Goal: Task Accomplishment & Management: Manage account settings

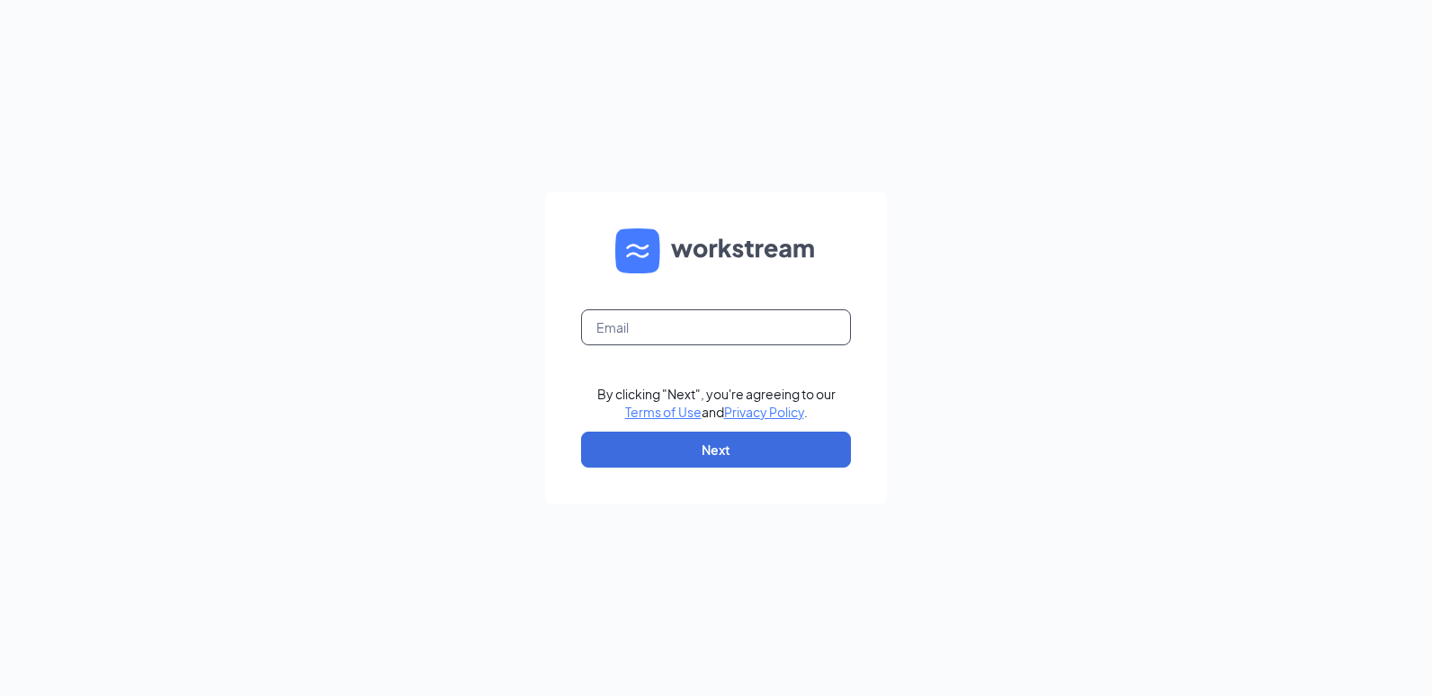
click at [678, 326] on input "text" at bounding box center [716, 327] width 270 height 36
type input "gmthreerivers@bleedblue.net"
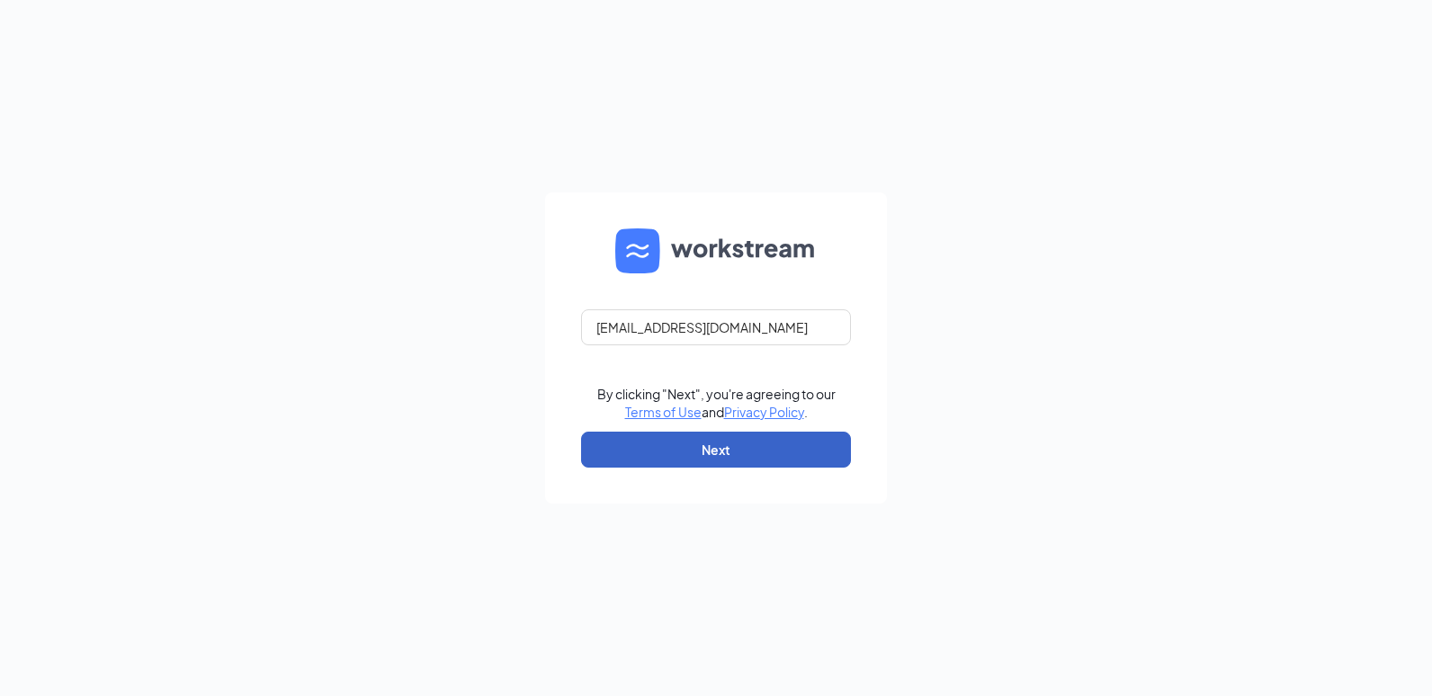
click at [695, 447] on button "Next" at bounding box center [716, 450] width 270 height 36
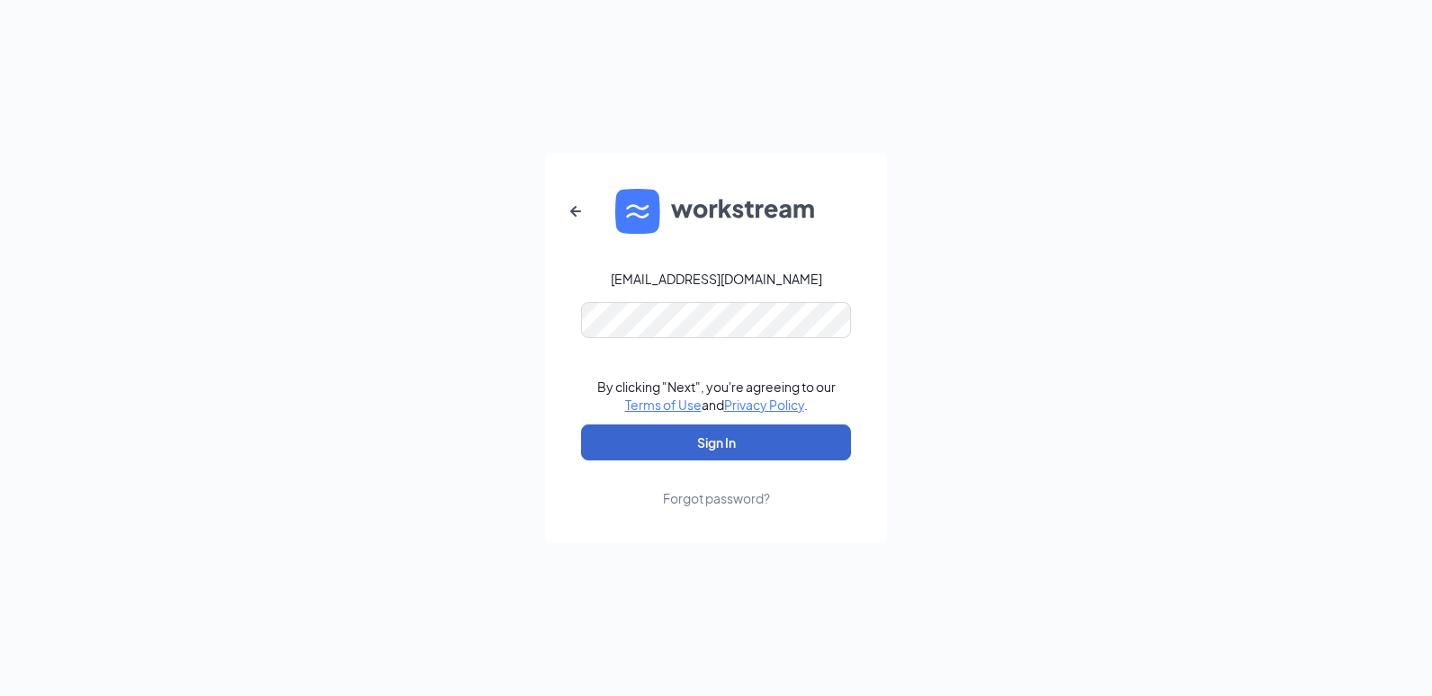
click at [773, 446] on button "Sign In" at bounding box center [716, 442] width 270 height 36
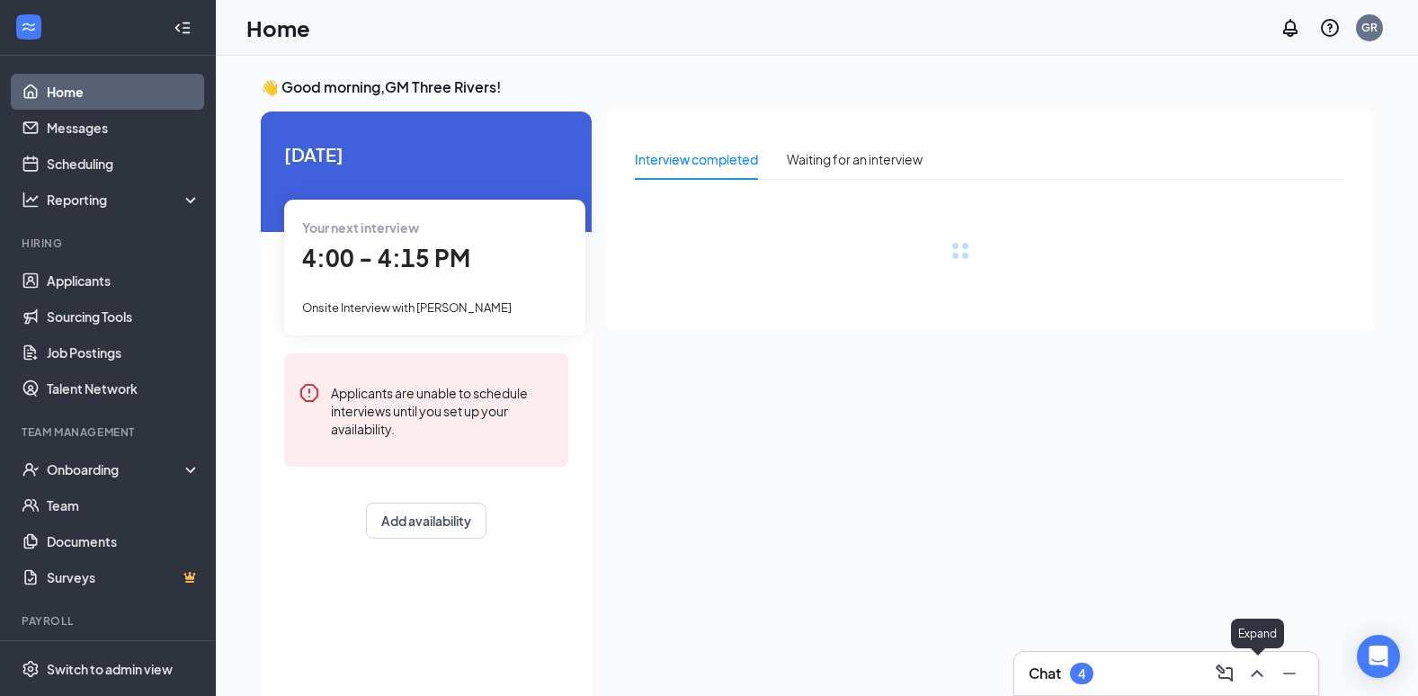
click at [1263, 678] on icon "ChevronUp" at bounding box center [1257, 674] width 22 height 22
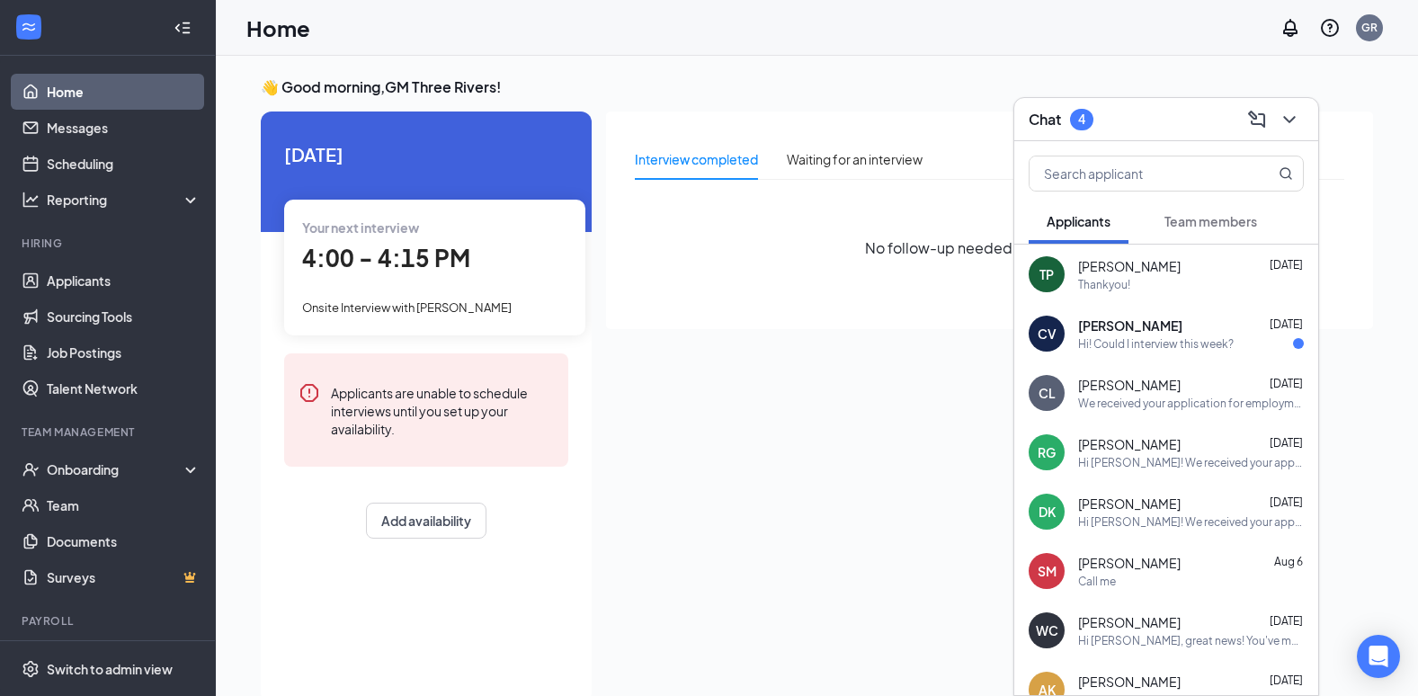
click at [1210, 226] on span "Team members" at bounding box center [1211, 221] width 93 height 16
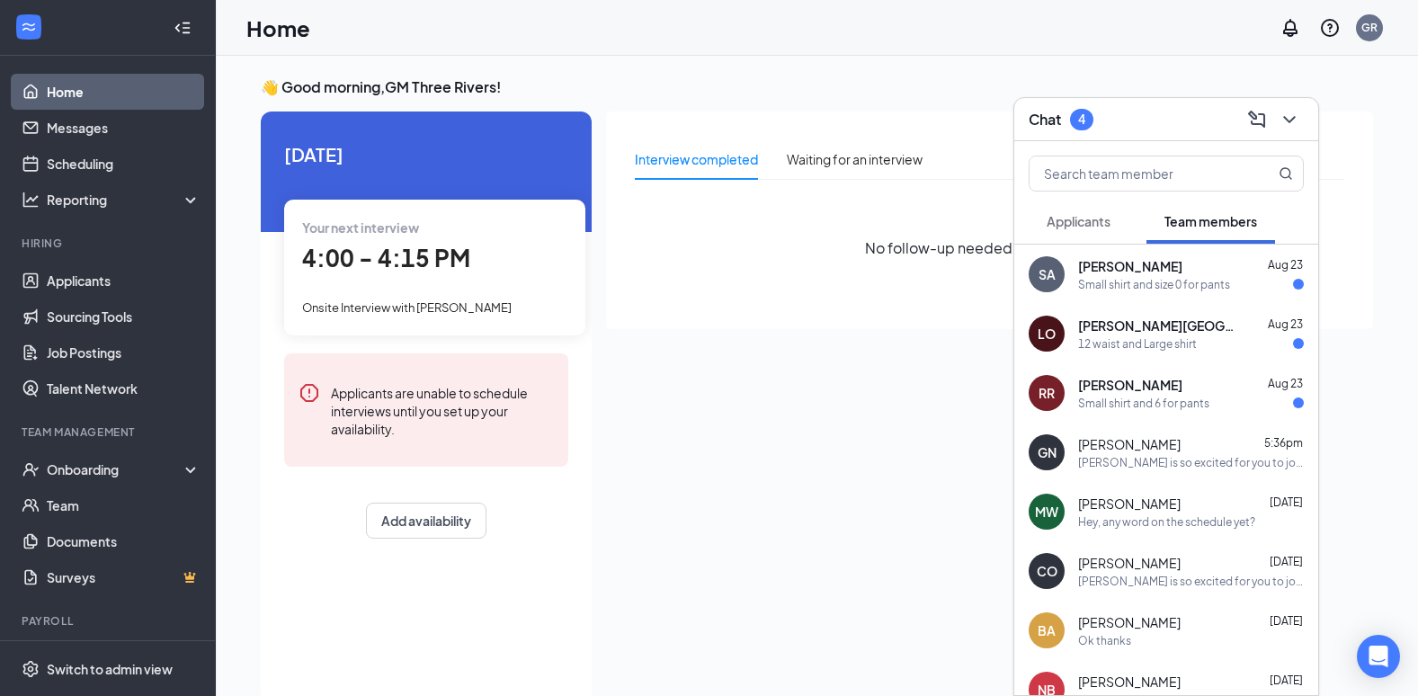
click at [1114, 278] on div "Small shirt and size 0 for pants" at bounding box center [1154, 284] width 152 height 15
click at [1130, 347] on div "12 waist and Large shirt" at bounding box center [1137, 343] width 119 height 15
click at [1148, 397] on div "Small shirt and 6 for pants" at bounding box center [1143, 403] width 131 height 15
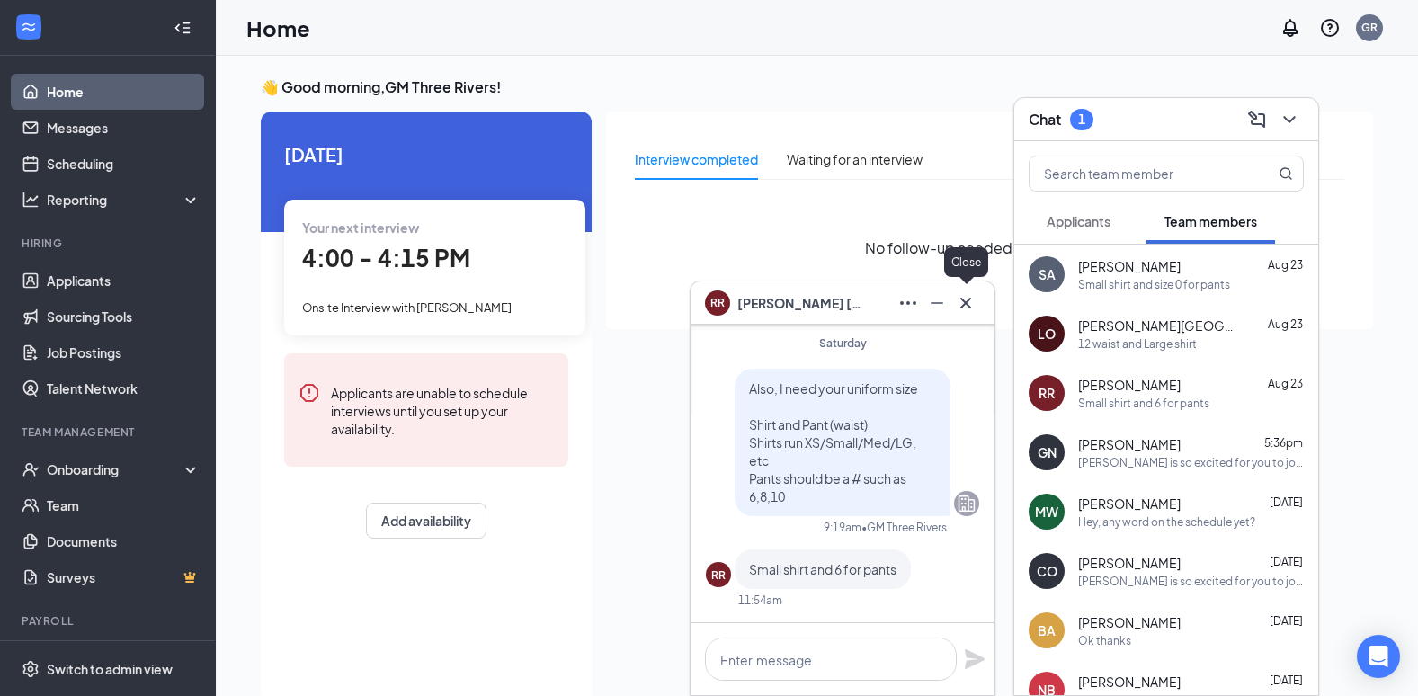
click at [969, 304] on icon "Cross" at bounding box center [966, 303] width 22 height 22
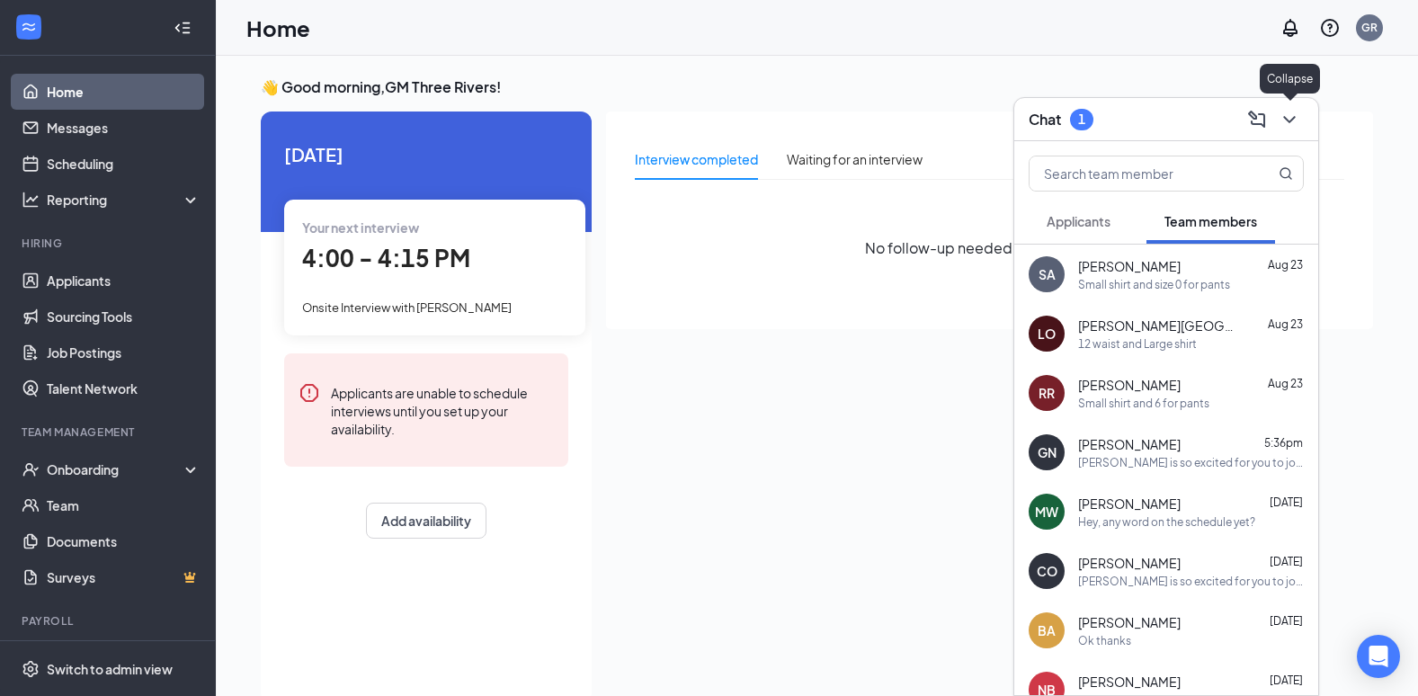
click at [1303, 125] on div at bounding box center [1288, 119] width 32 height 29
click at [424, 263] on span "4:00 - 4:15 PM" at bounding box center [386, 258] width 168 height 30
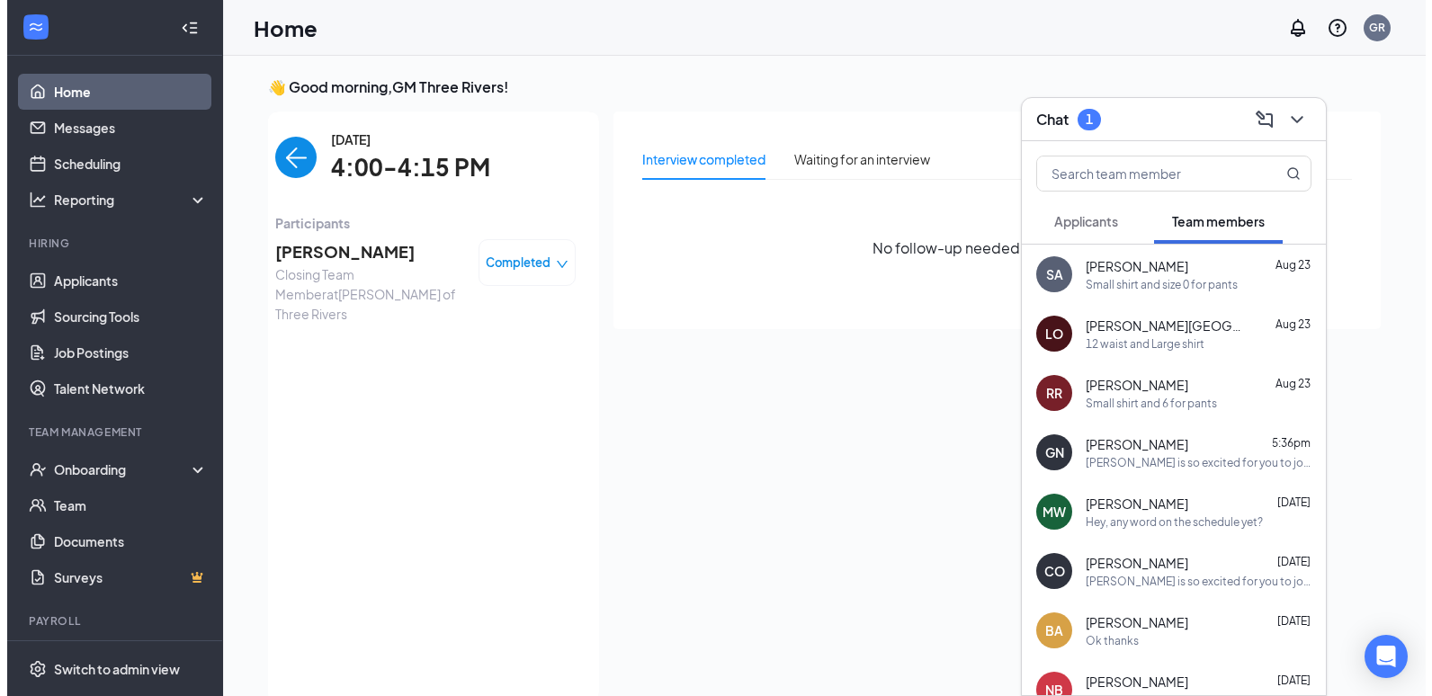
scroll to position [7, 0]
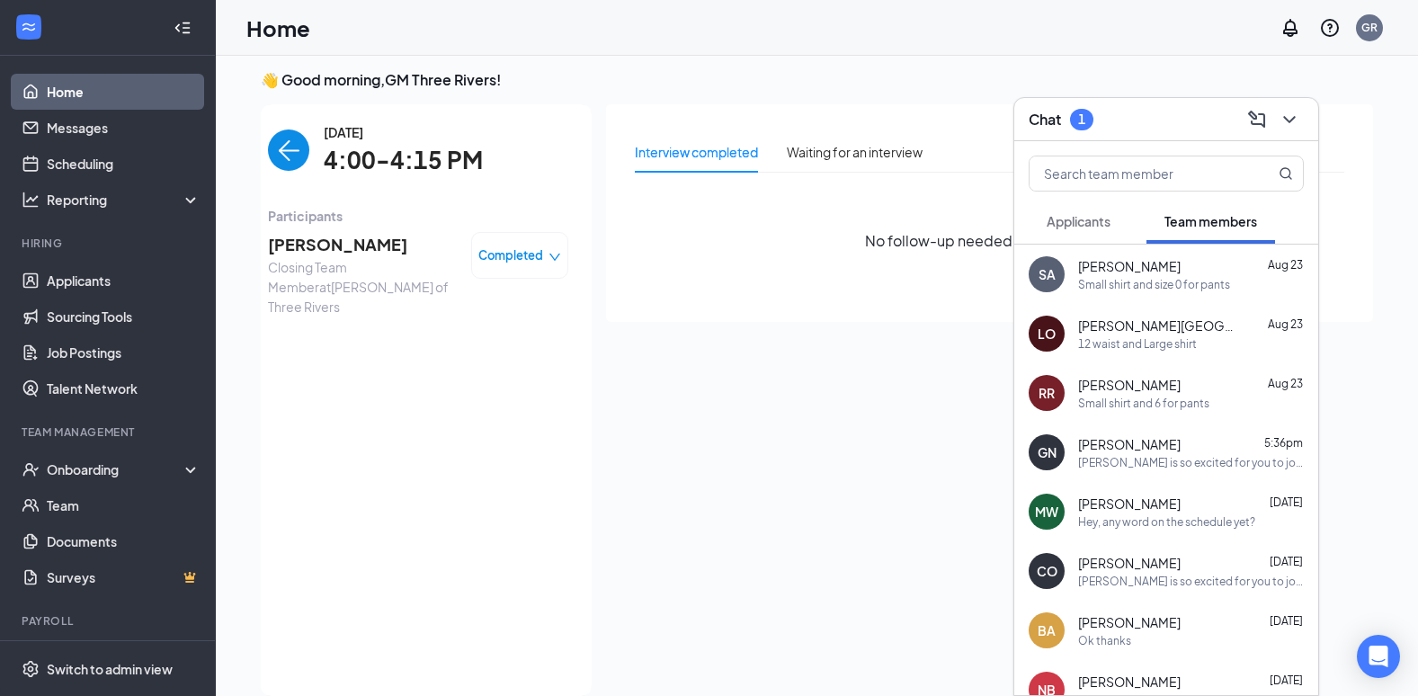
click at [549, 264] on div "Completed" at bounding box center [519, 255] width 83 height 18
click at [369, 255] on span "[PERSON_NAME]" at bounding box center [362, 244] width 189 height 25
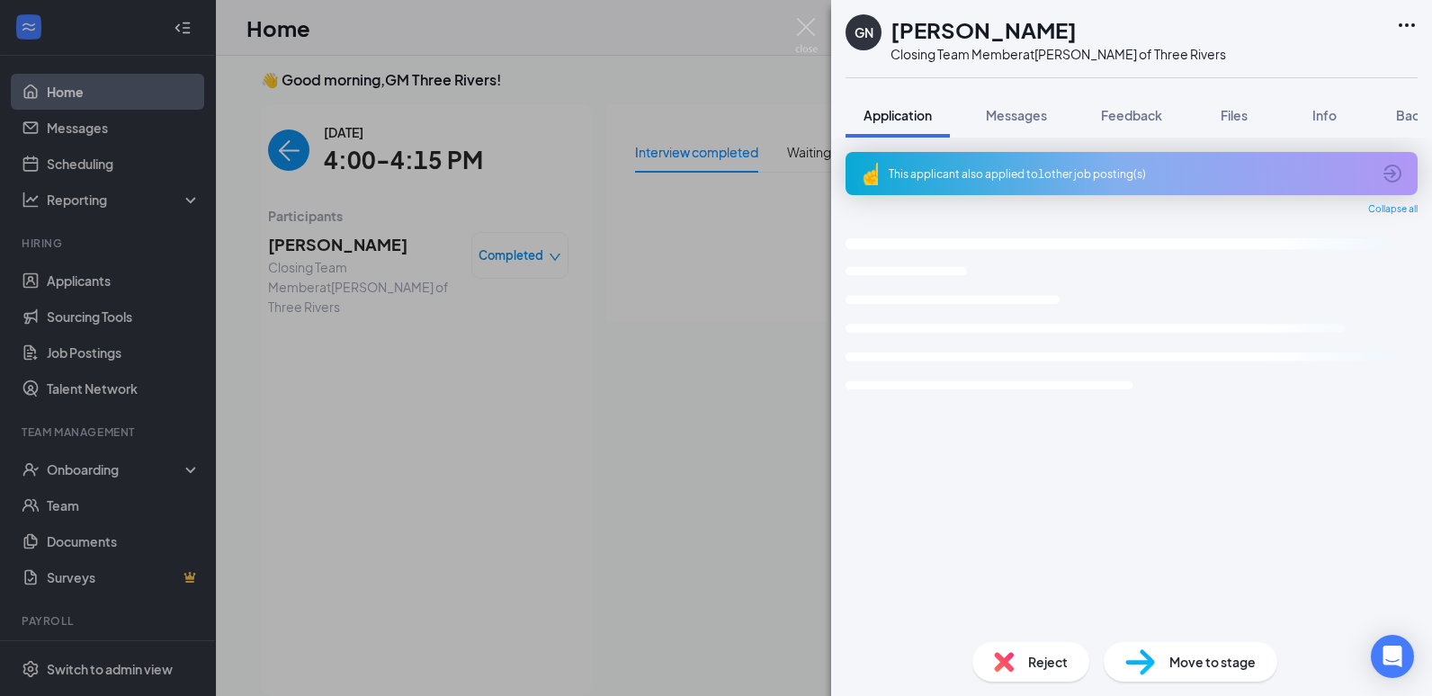
click at [1247, 659] on span "Move to stage" at bounding box center [1212, 662] width 86 height 20
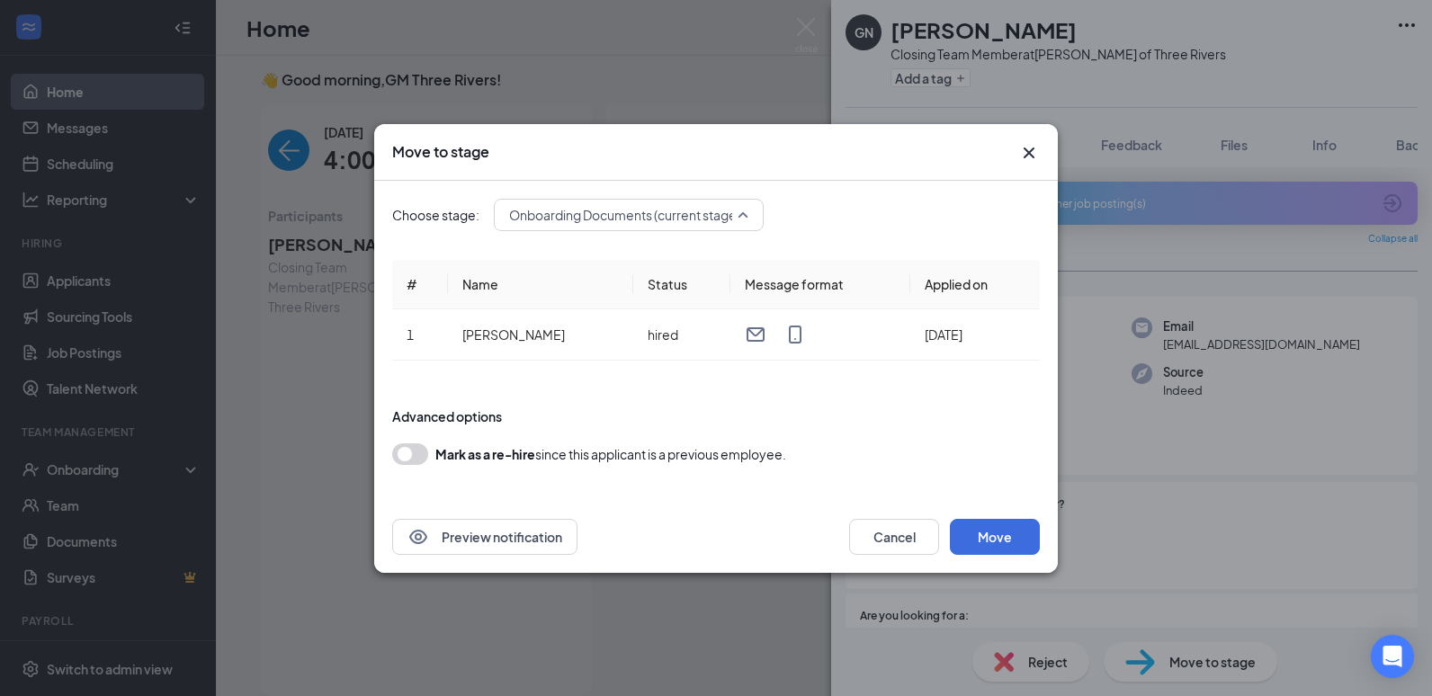
click at [749, 221] on div "Onboarding Documents (current stage)" at bounding box center [629, 215] width 270 height 32
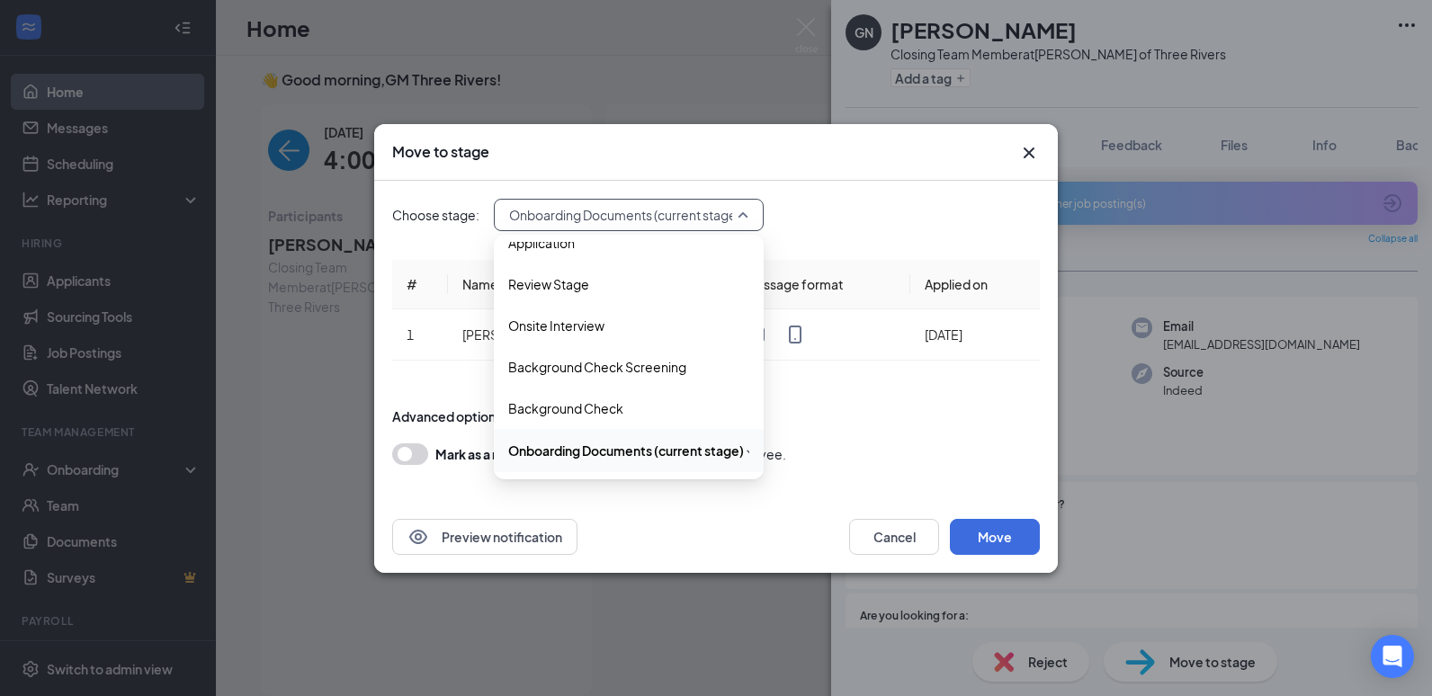
scroll to position [20, 0]
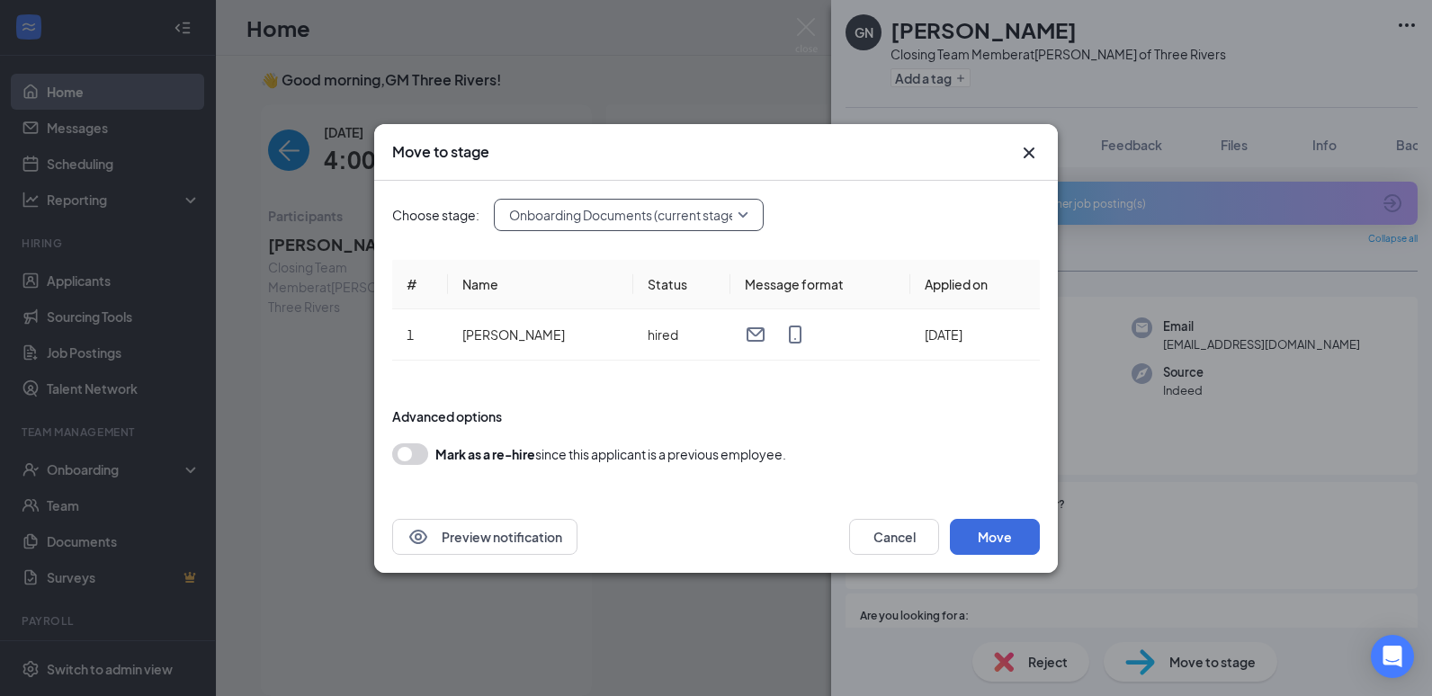
click at [749, 221] on div "Onboarding Documents (current stage)" at bounding box center [629, 215] width 270 height 32
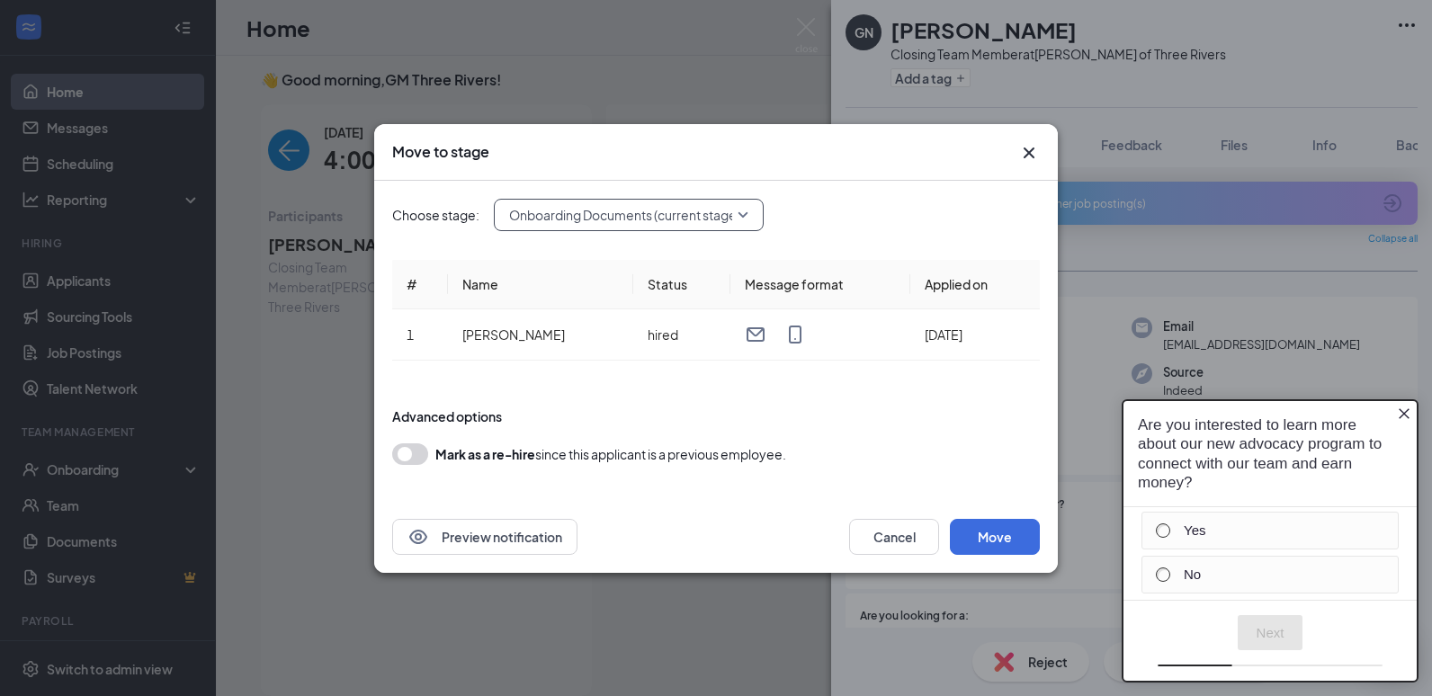
scroll to position [0, 0]
click at [919, 541] on button "Cancel" at bounding box center [894, 537] width 90 height 36
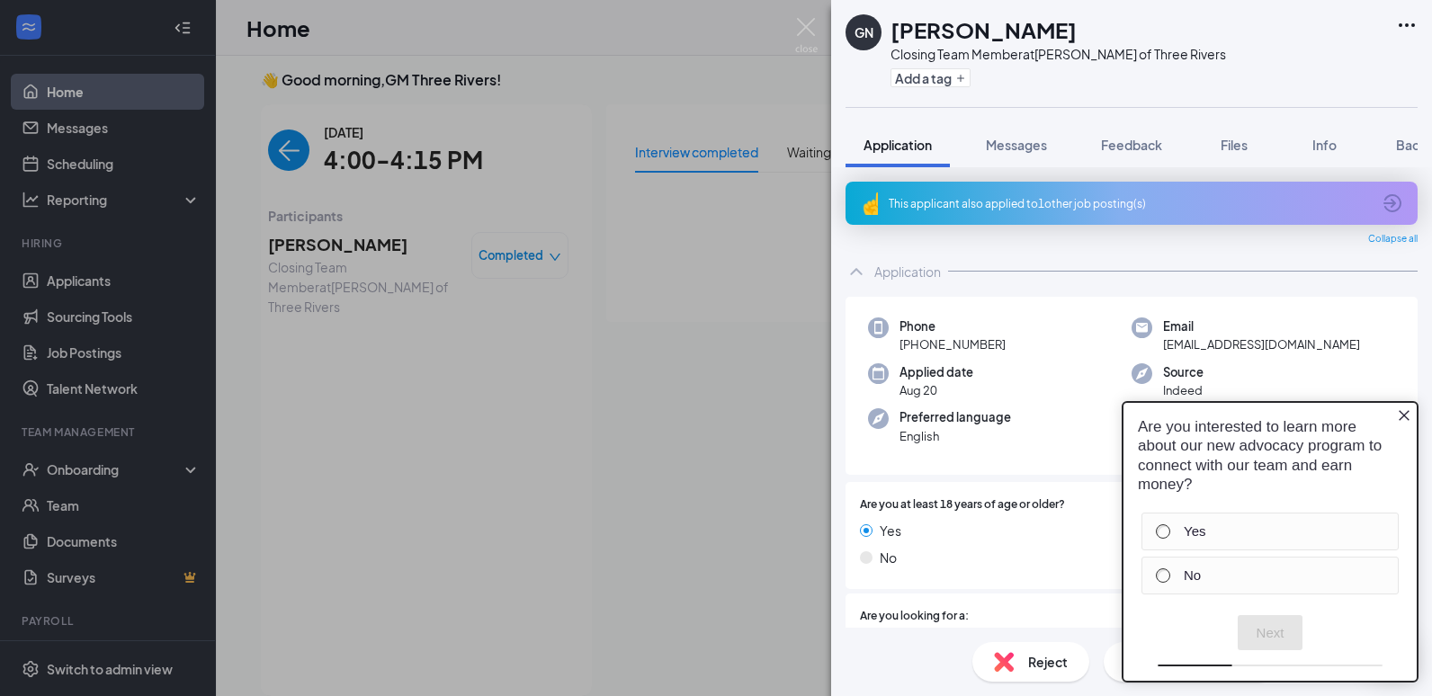
click at [1409, 415] on icon "Close button" at bounding box center [1404, 415] width 14 height 14
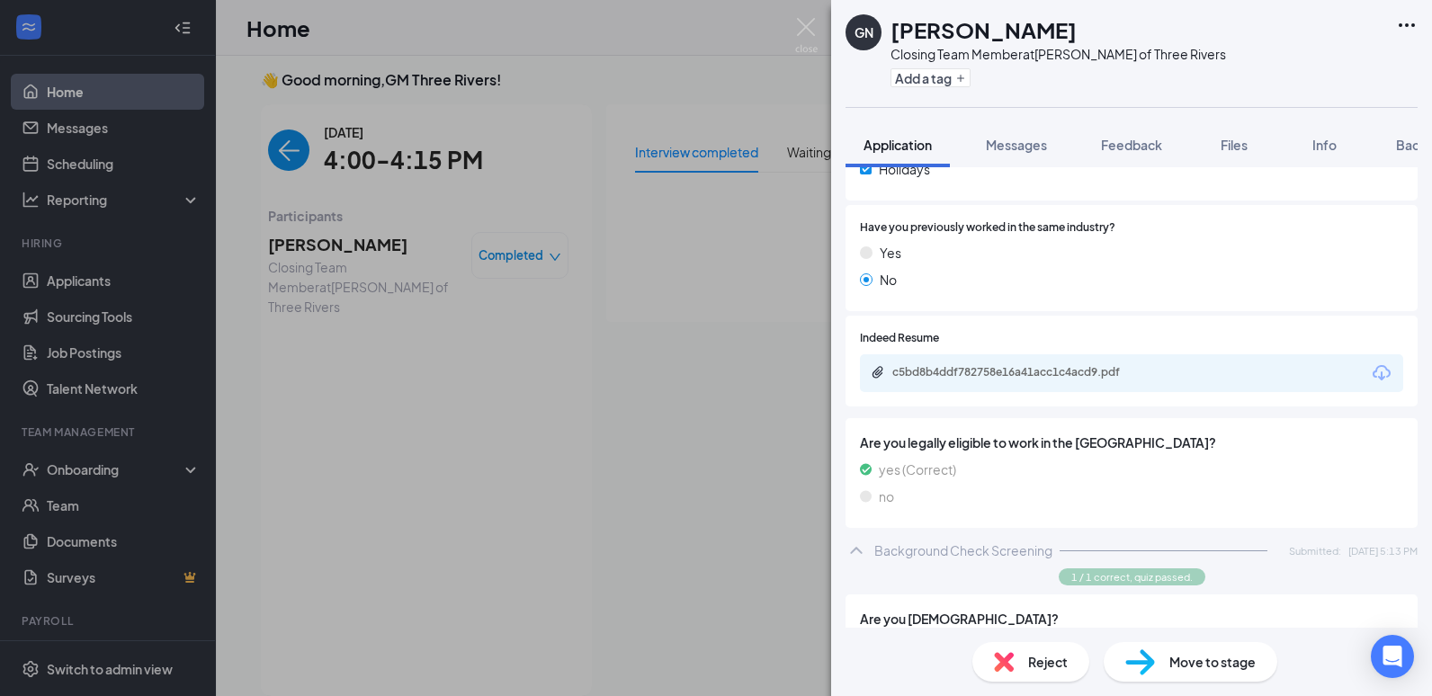
scroll to position [925, 0]
